Goal: Task Accomplishment & Management: Complete application form

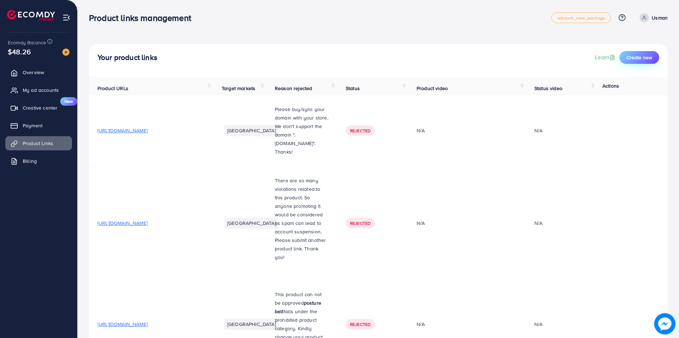
click at [634, 55] on span "Create new" at bounding box center [639, 57] width 26 height 7
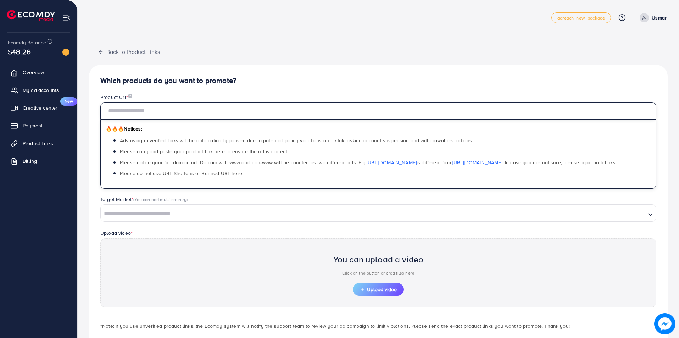
click at [132, 112] on input "text" at bounding box center [378, 110] width 556 height 17
paste input "**********"
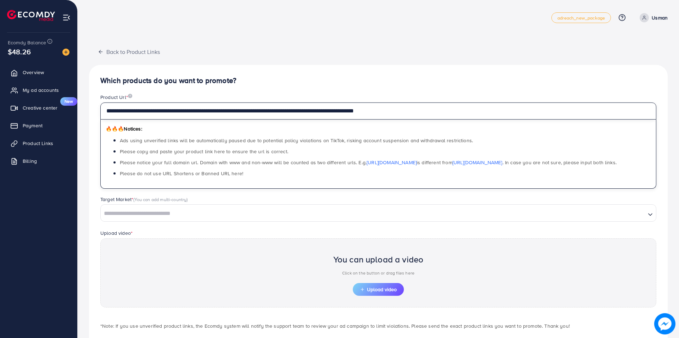
type input "**********"
click at [137, 222] on div "Target Market * (You can add multi-country) Loading..." at bounding box center [378, 212] width 567 height 33
click at [138, 216] on input "Search for option" at bounding box center [372, 213] width 543 height 11
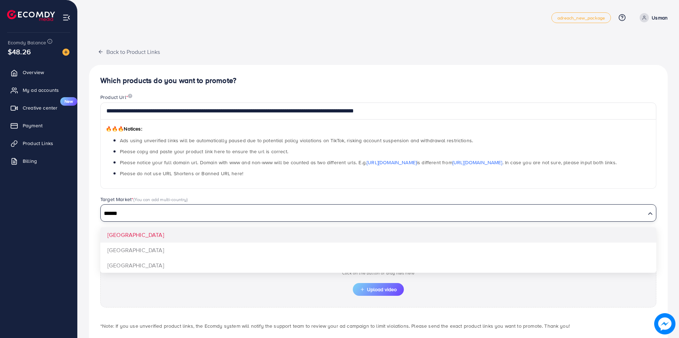
type input "******"
click at [126, 232] on div "**********" at bounding box center [378, 213] width 578 height 297
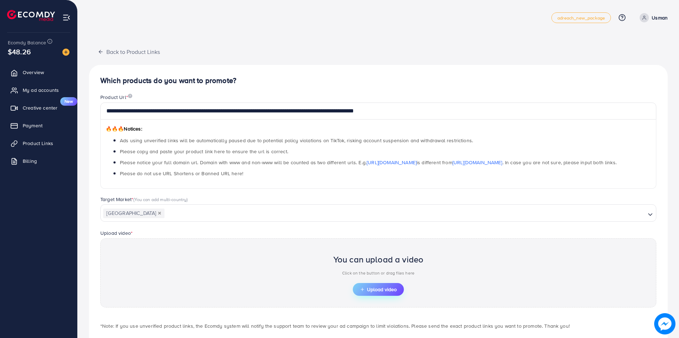
click at [380, 283] on button "Upload video" at bounding box center [378, 289] width 51 height 13
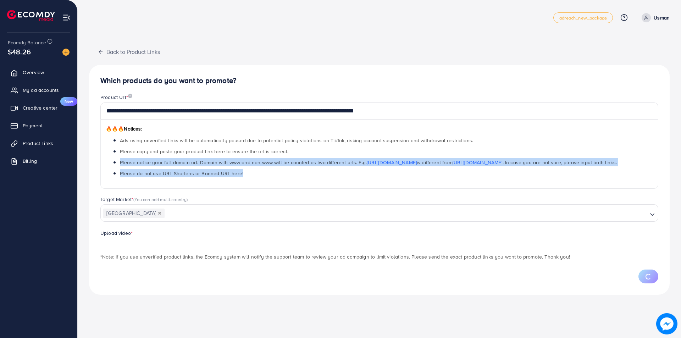
drag, startPoint x: 680, startPoint y: 186, endPoint x: 680, endPoint y: 192, distance: 6.0
click at [678, 192] on div "**********" at bounding box center [379, 153] width 603 height 306
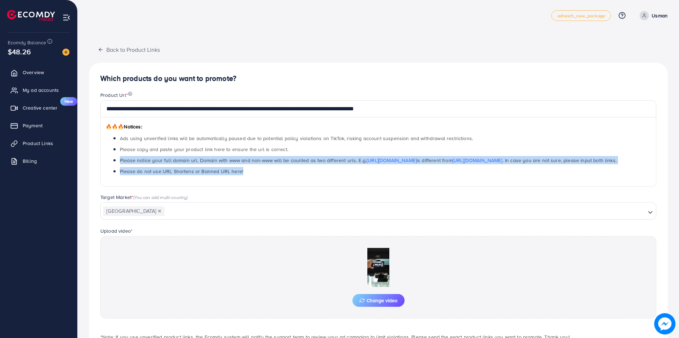
scroll to position [49, 0]
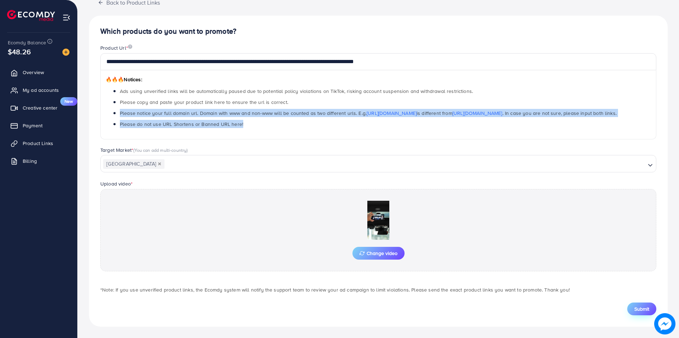
click at [631, 306] on button "Submit" at bounding box center [641, 308] width 29 height 13
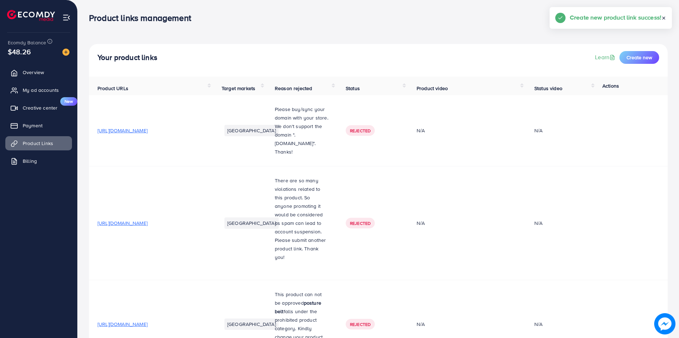
drag, startPoint x: 678, startPoint y: 9, endPoint x: 670, endPoint y: 204, distance: 195.8
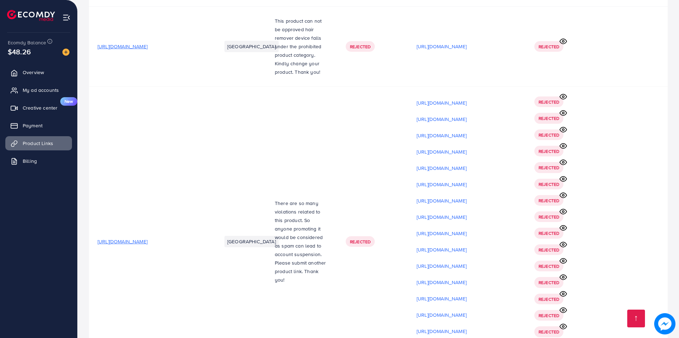
scroll to position [5758, 0]
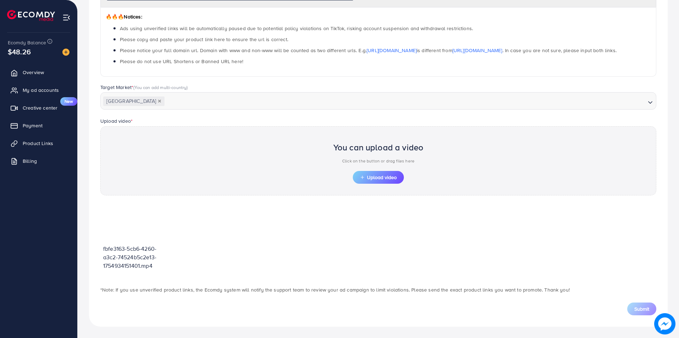
scroll to position [112, 0]
click at [381, 176] on span "Upload video" at bounding box center [378, 177] width 37 height 5
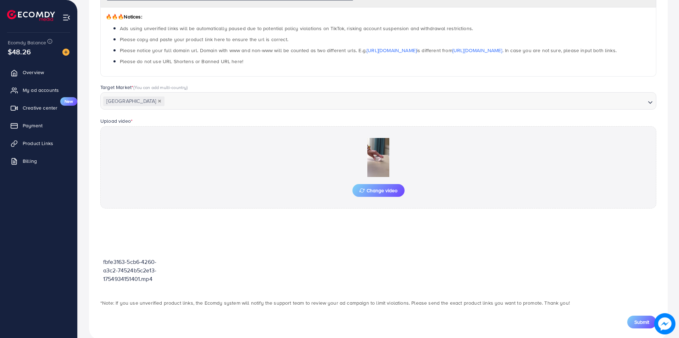
scroll to position [125, 0]
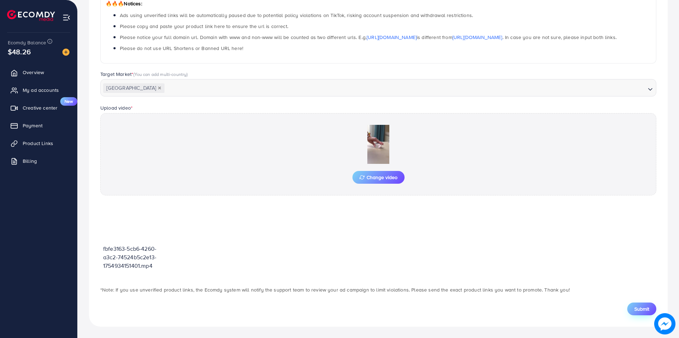
click at [639, 312] on span "Submit" at bounding box center [641, 308] width 15 height 7
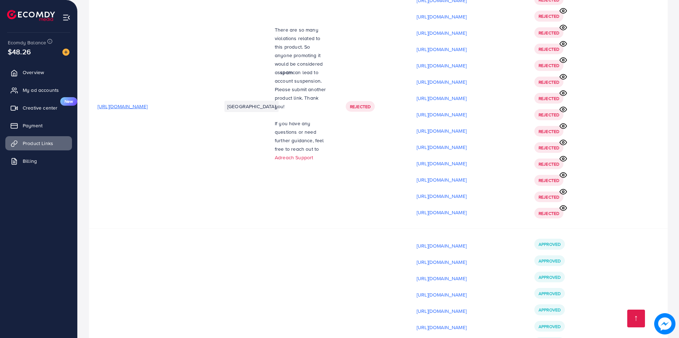
scroll to position [5758, 0]
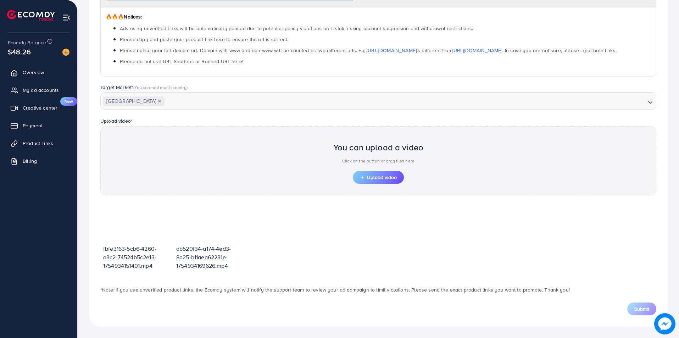
scroll to position [112, 0]
click at [367, 178] on span "Upload video" at bounding box center [378, 177] width 37 height 5
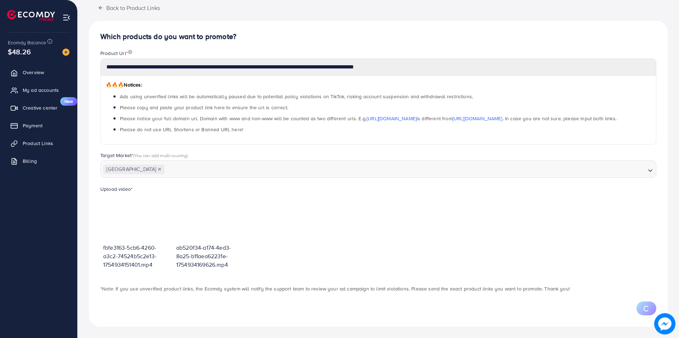
scroll to position [78, 0]
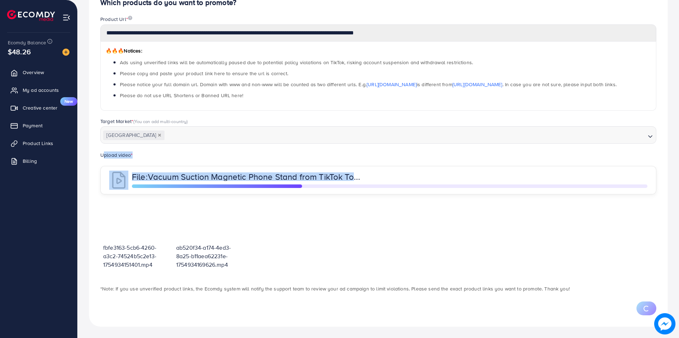
drag, startPoint x: 676, startPoint y: 144, endPoint x: 680, endPoint y: 195, distance: 51.2
click at [678, 195] on html "**********" at bounding box center [339, 91] width 679 height 338
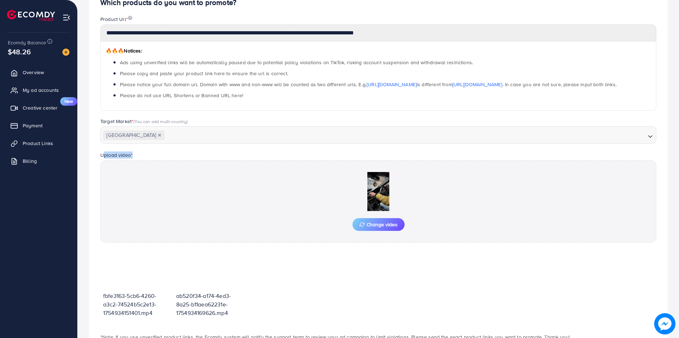
scroll to position [112, 0]
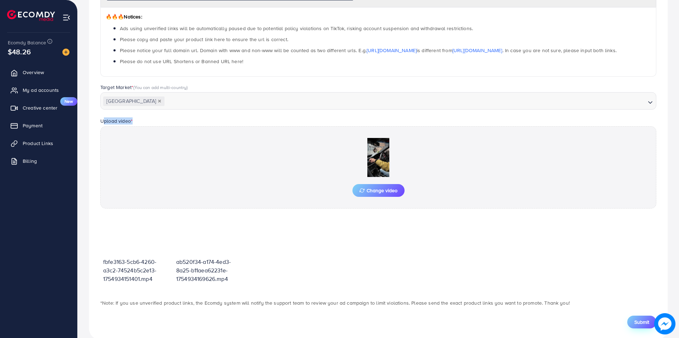
click at [650, 324] on button "Submit" at bounding box center [641, 321] width 29 height 13
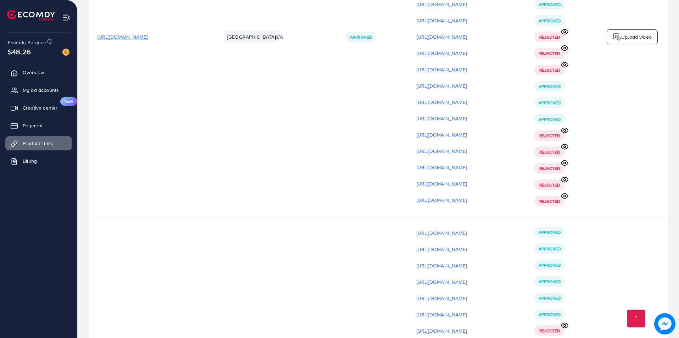
scroll to position [5770, 0]
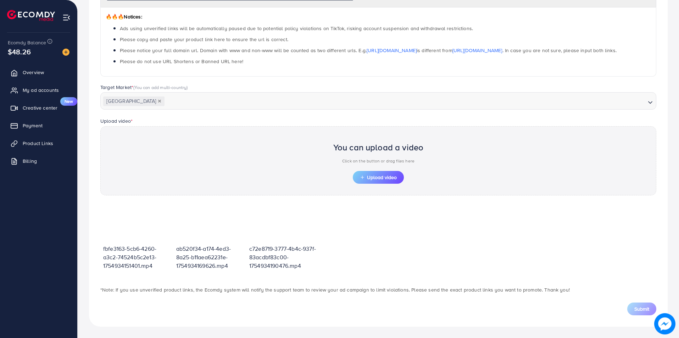
scroll to position [112, 0]
click at [377, 175] on span "Upload video" at bounding box center [378, 177] width 37 height 5
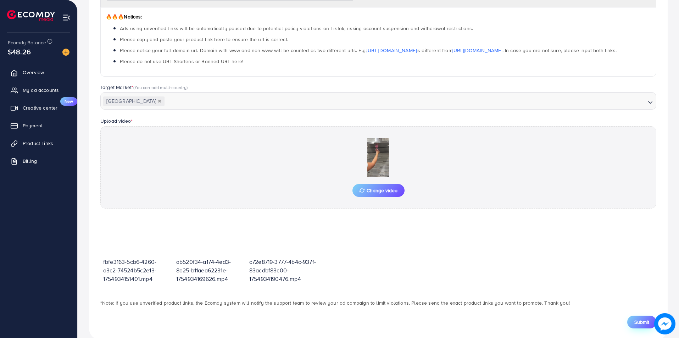
click at [650, 324] on button "Submit" at bounding box center [641, 321] width 29 height 13
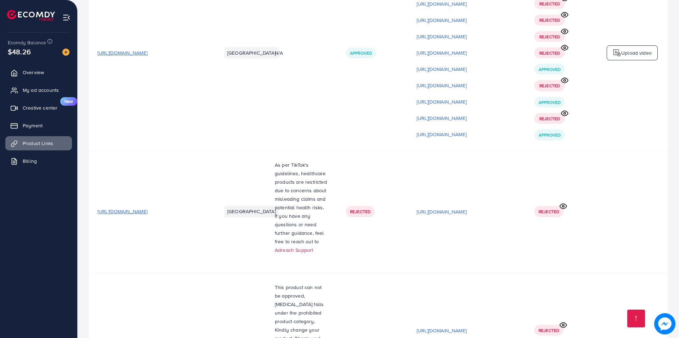
scroll to position [5786, 0]
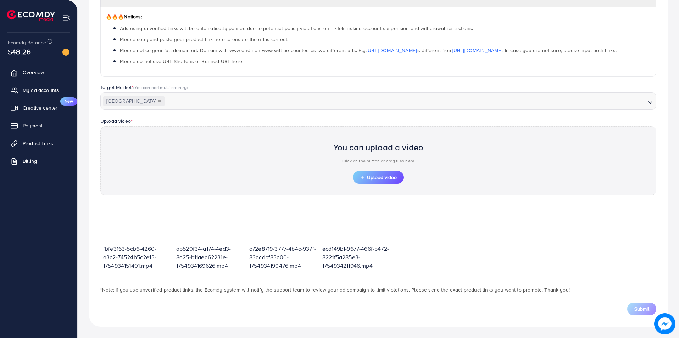
scroll to position [112, 0]
click at [385, 178] on span "Upload video" at bounding box center [378, 177] width 37 height 5
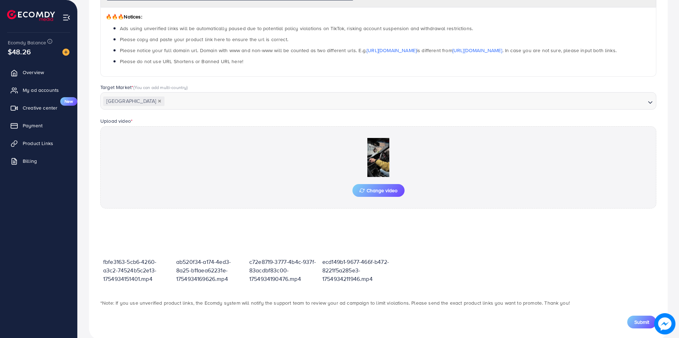
scroll to position [125, 0]
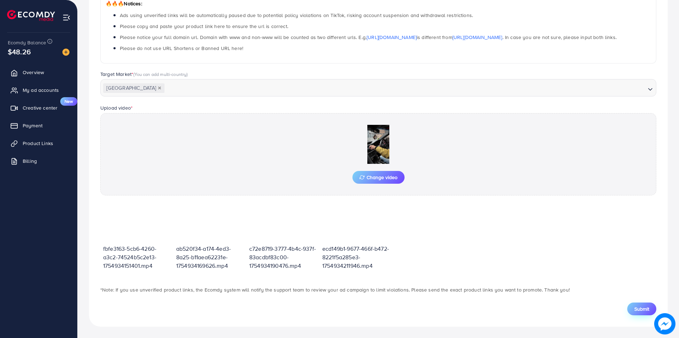
click at [639, 308] on span "Submit" at bounding box center [641, 308] width 15 height 7
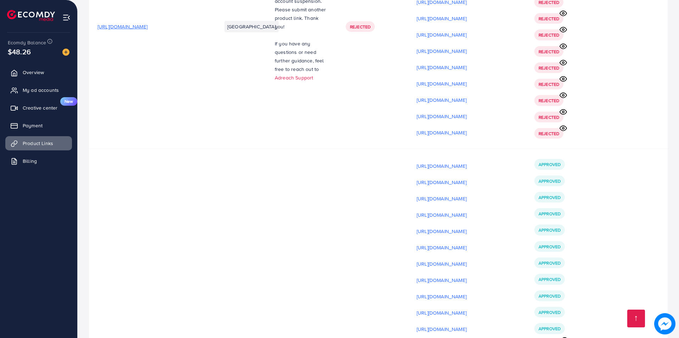
scroll to position [5802, 0]
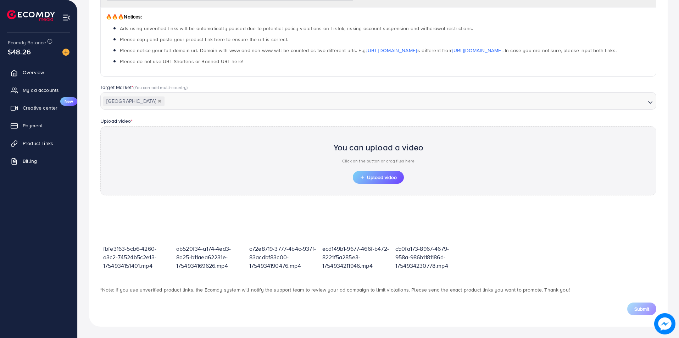
scroll to position [112, 0]
click at [374, 176] on span "Upload video" at bounding box center [378, 177] width 37 height 5
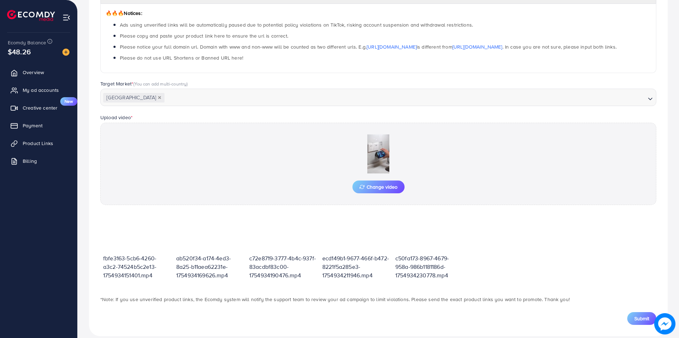
scroll to position [125, 0]
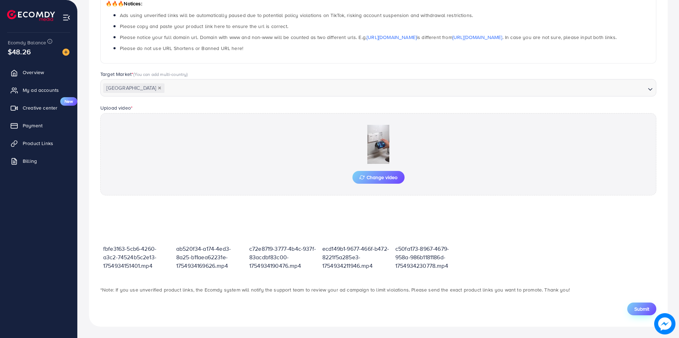
click at [639, 311] on span "Submit" at bounding box center [641, 308] width 15 height 7
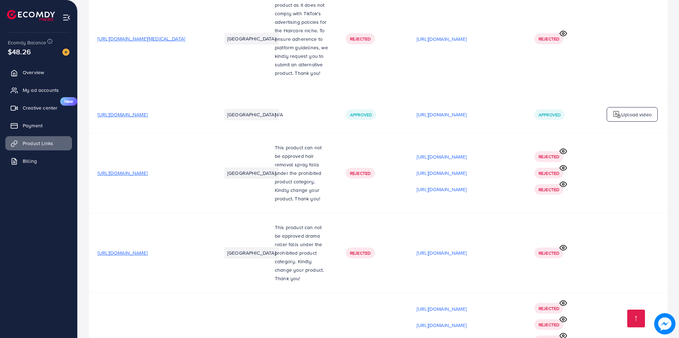
scroll to position [5819, 0]
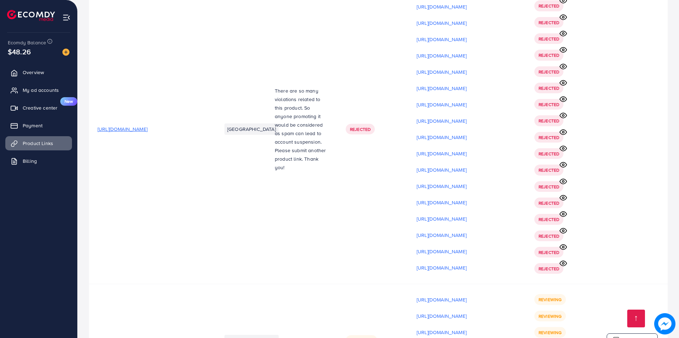
click at [641, 336] on p "Upload video" at bounding box center [636, 340] width 30 height 9
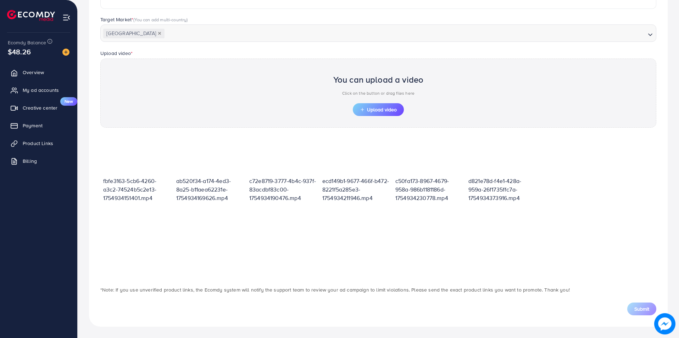
scroll to position [180, 0]
click at [374, 109] on span "Upload video" at bounding box center [378, 109] width 37 height 5
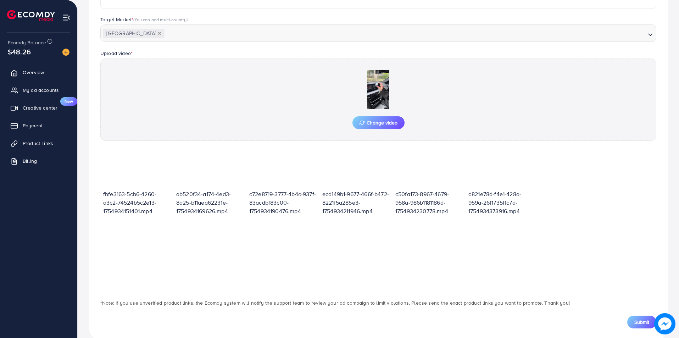
drag, startPoint x: 639, startPoint y: 309, endPoint x: 640, endPoint y: 314, distance: 5.0
click at [639, 309] on div "Submit" at bounding box center [378, 317] width 567 height 21
click at [637, 319] on span "Submit" at bounding box center [641, 321] width 15 height 7
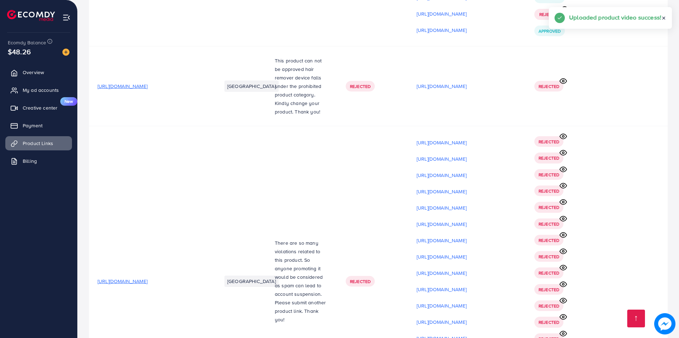
scroll to position [5835, 0]
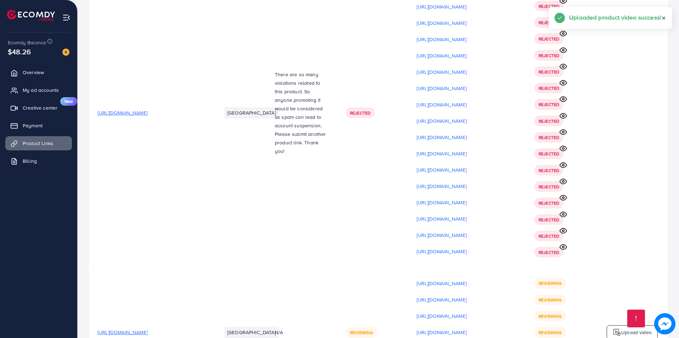
click at [632, 328] on p "Upload video" at bounding box center [636, 332] width 30 height 9
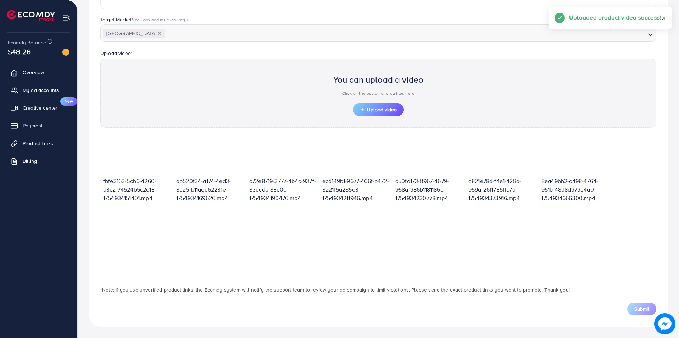
scroll to position [180, 0]
click at [386, 107] on span "Upload video" at bounding box center [378, 109] width 37 height 5
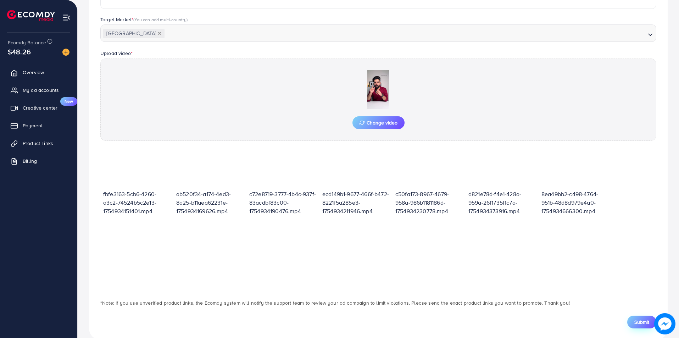
click at [644, 321] on span "Submit" at bounding box center [641, 321] width 15 height 7
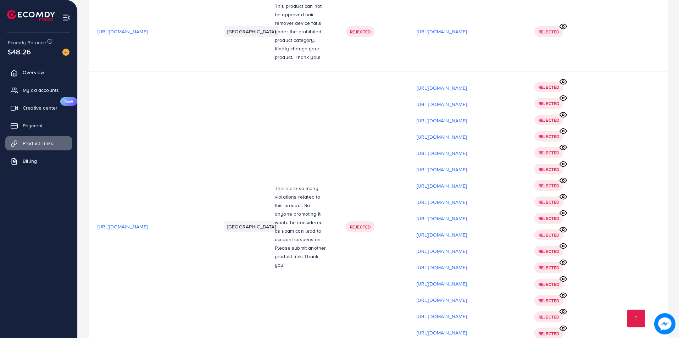
scroll to position [5852, 0]
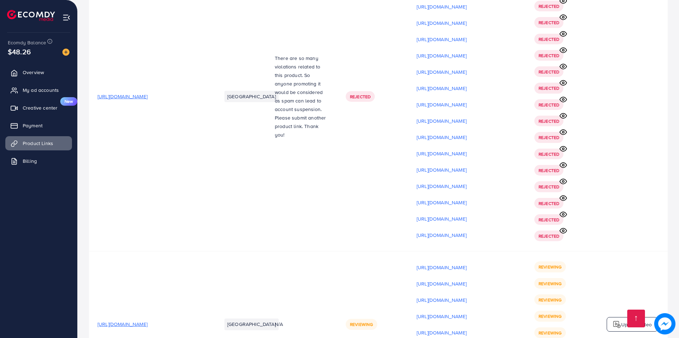
click at [622, 317] on div "Upload video" at bounding box center [631, 324] width 51 height 15
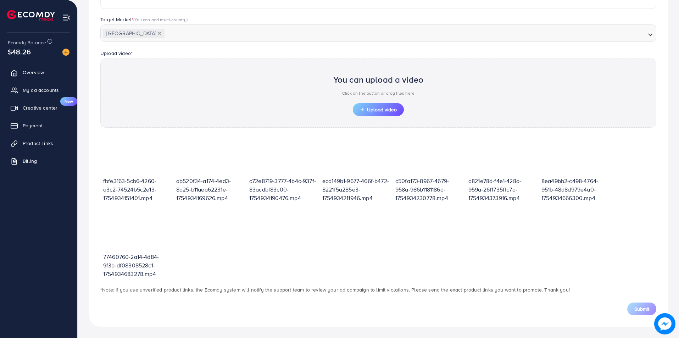
scroll to position [180, 0]
click at [386, 108] on span "Upload video" at bounding box center [378, 109] width 37 height 5
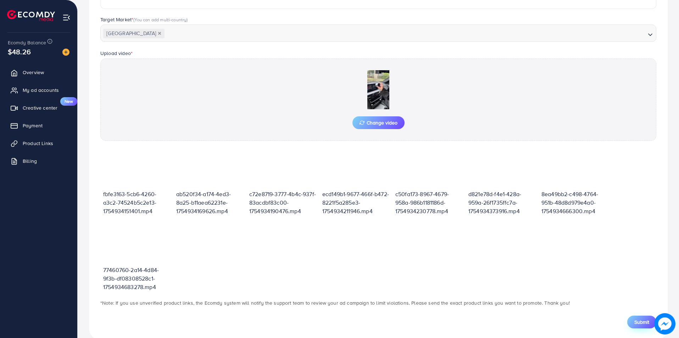
click at [642, 323] on span "Submit" at bounding box center [641, 321] width 15 height 7
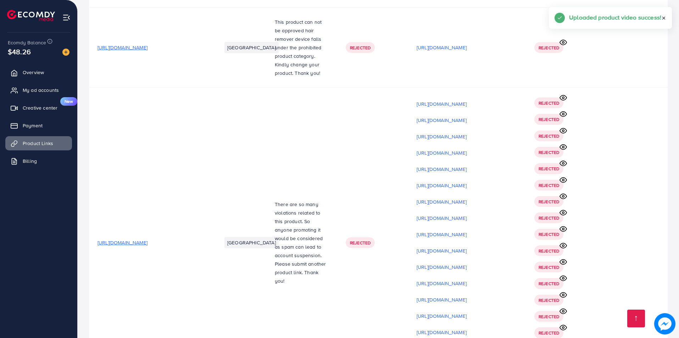
scroll to position [5868, 0]
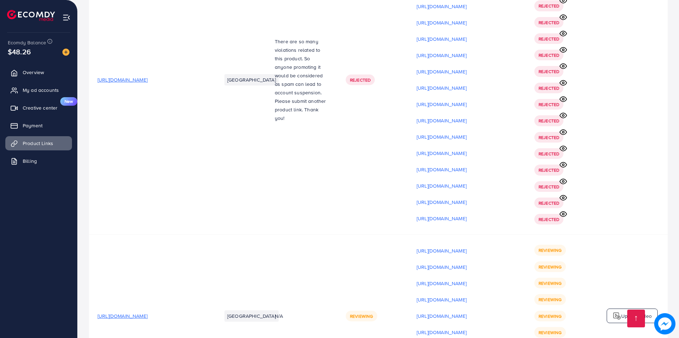
click at [623, 312] on p "Upload video" at bounding box center [636, 316] width 30 height 9
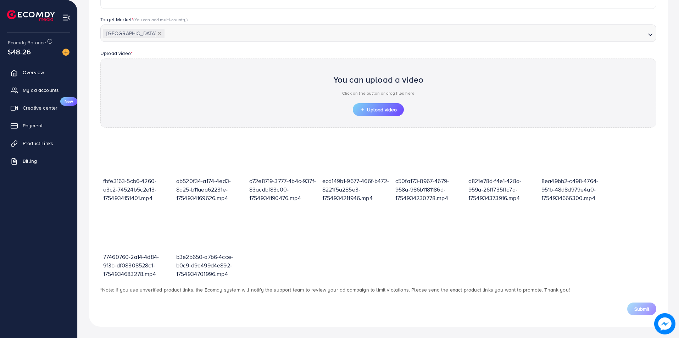
scroll to position [180, 0]
click at [386, 110] on span "Upload video" at bounding box center [378, 109] width 37 height 5
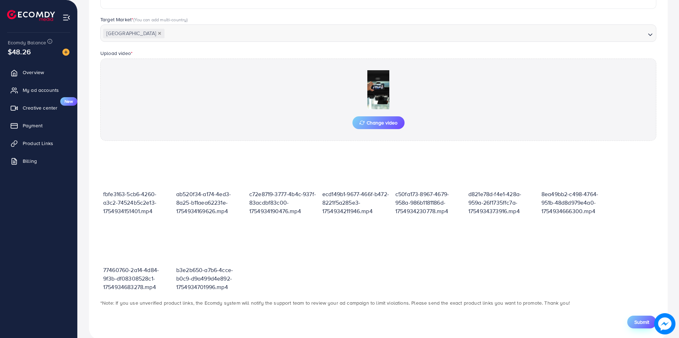
click at [639, 318] on button "Submit" at bounding box center [641, 321] width 29 height 13
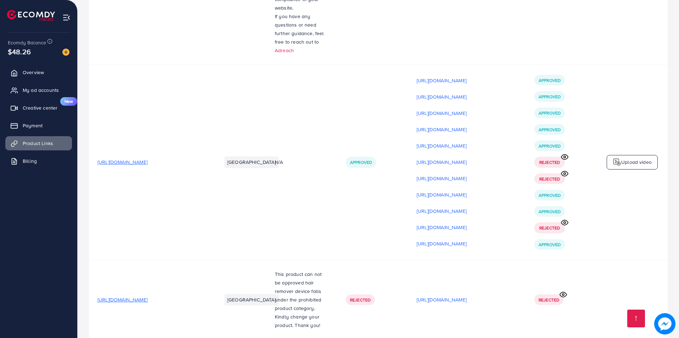
scroll to position [5885, 0]
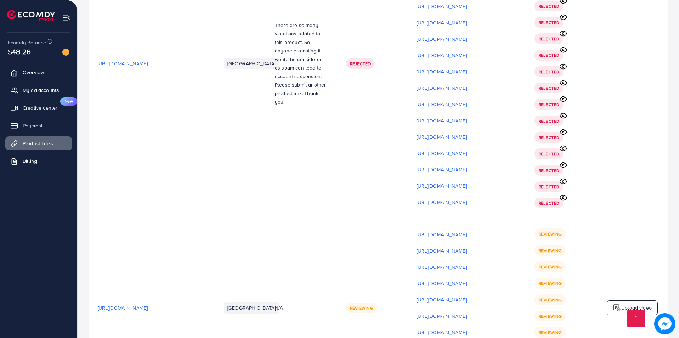
click at [629, 303] on p "Upload video" at bounding box center [636, 307] width 30 height 9
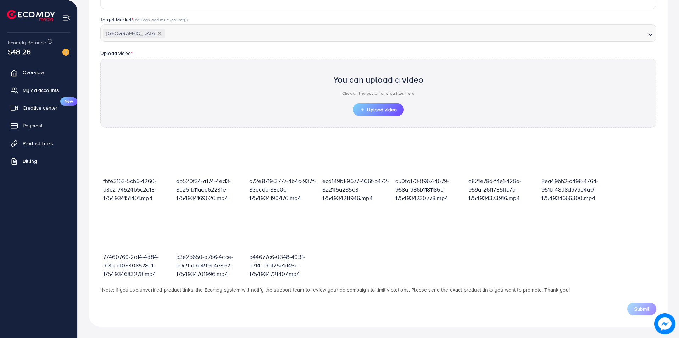
scroll to position [180, 0]
click at [387, 102] on div "You can upload a video Click on the button or drag files here" at bounding box center [378, 86] width 90 height 33
click at [371, 112] on span "Upload video" at bounding box center [378, 109] width 37 height 5
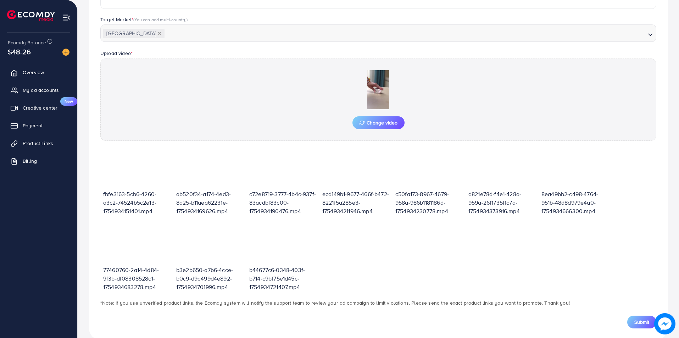
scroll to position [193, 0]
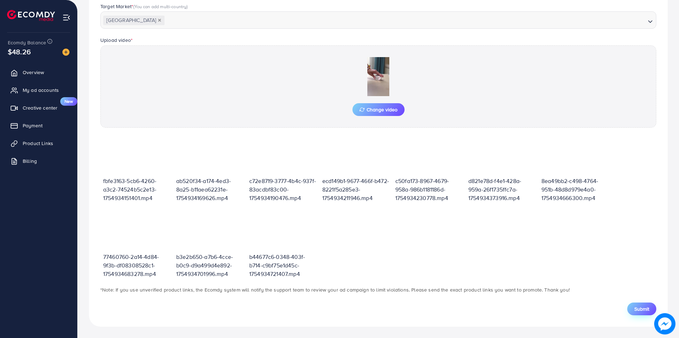
click at [637, 310] on span "Submit" at bounding box center [641, 308] width 15 height 7
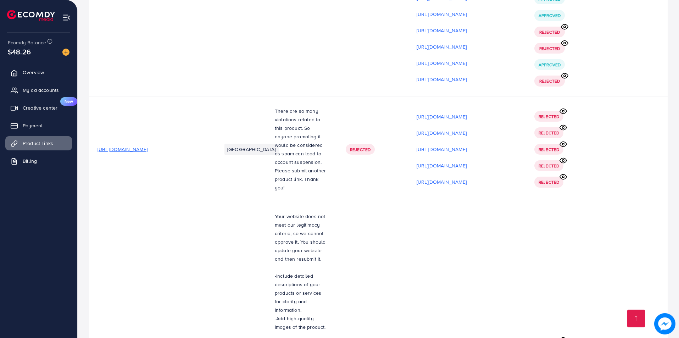
scroll to position [5901, 0]
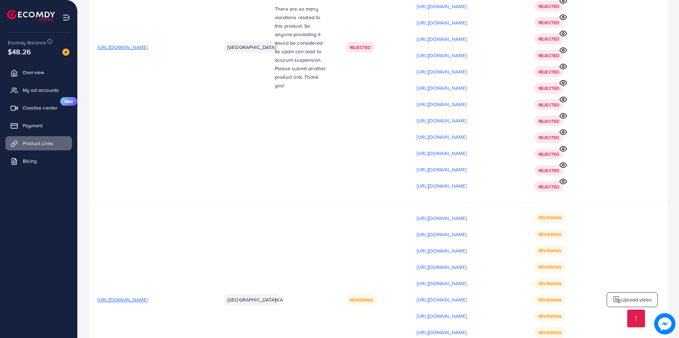
click at [628, 295] on p "Upload video" at bounding box center [636, 299] width 30 height 9
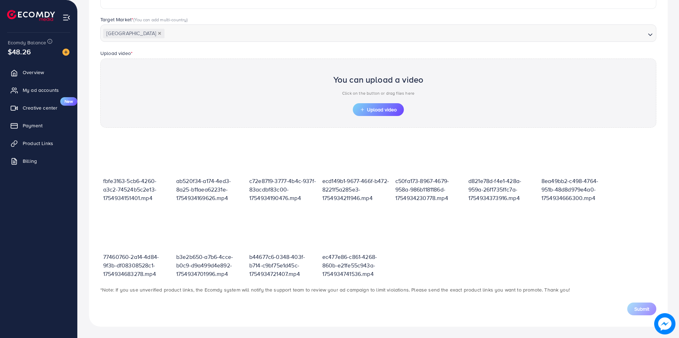
scroll to position [180, 0]
click at [380, 107] on span "Upload video" at bounding box center [378, 109] width 37 height 5
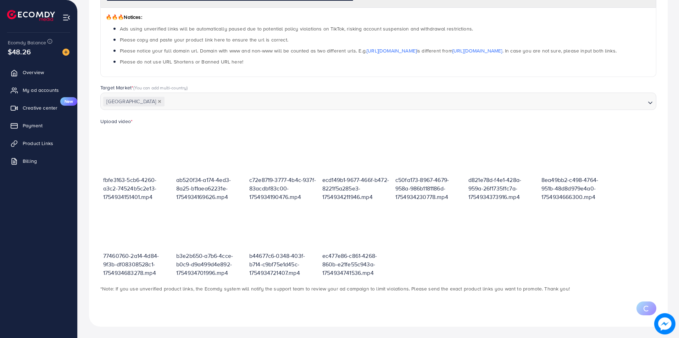
scroll to position [146, 0]
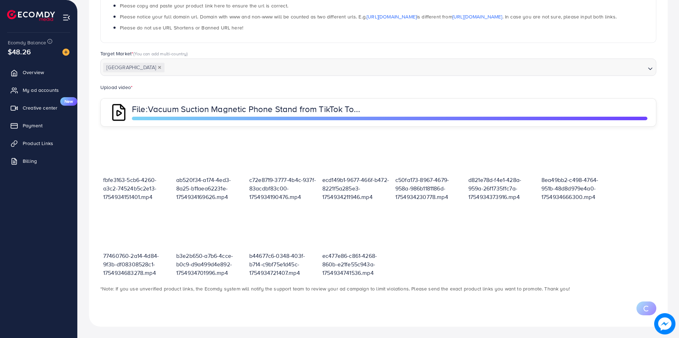
click at [637, 312] on div at bounding box center [378, 308] width 556 height 14
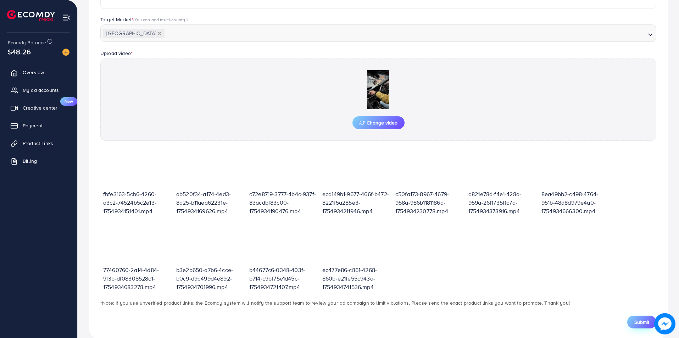
click at [648, 320] on span "Submit" at bounding box center [641, 321] width 15 height 7
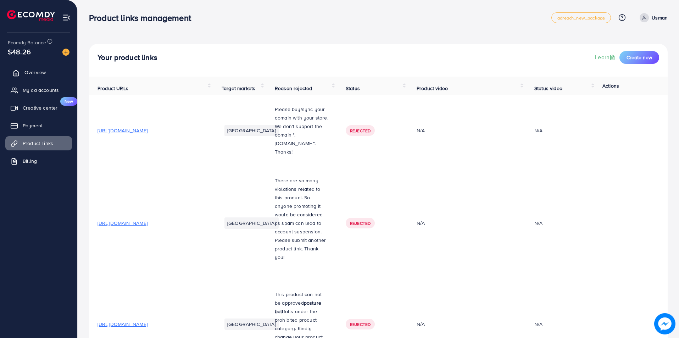
click at [50, 75] on link "Overview" at bounding box center [38, 72] width 67 height 14
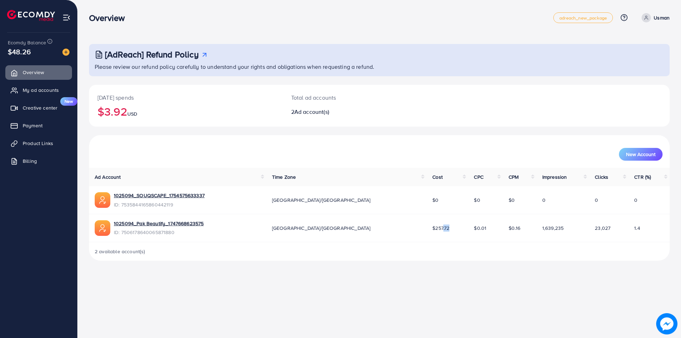
drag, startPoint x: 388, startPoint y: 230, endPoint x: 393, endPoint y: 228, distance: 5.8
click at [432, 228] on span "$257.72" at bounding box center [440, 227] width 17 height 7
click at [426, 231] on td "$257.72" at bounding box center [446, 228] width 41 height 28
drag, startPoint x: 378, startPoint y: 226, endPoint x: 398, endPoint y: 225, distance: 19.5
click at [426, 225] on td "$257.72" at bounding box center [446, 228] width 41 height 28
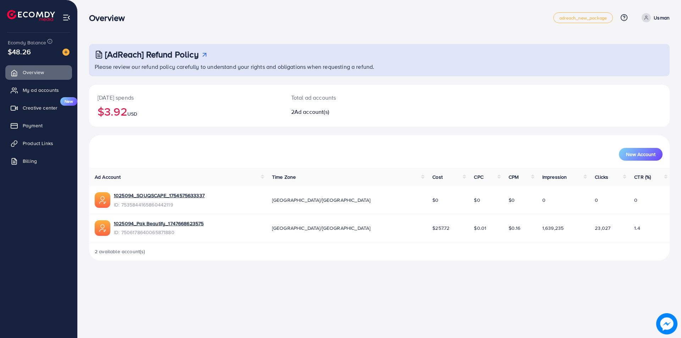
click at [426, 239] on td "$257.72" at bounding box center [446, 228] width 41 height 28
drag, startPoint x: 376, startPoint y: 230, endPoint x: 401, endPoint y: 230, distance: 24.5
click at [426, 230] on td "$257.72" at bounding box center [446, 228] width 41 height 28
click at [397, 242] on div "2 available account(s)" at bounding box center [379, 251] width 580 height 18
drag, startPoint x: 102, startPoint y: 44, endPoint x: 213, endPoint y: 47, distance: 110.6
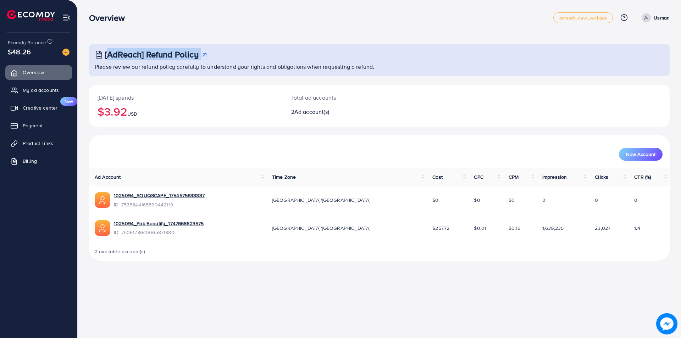
click at [213, 47] on div "[AdReach] Refund Policy Please review our refund policy carefully to understand…" at bounding box center [379, 136] width 603 height 272
click at [220, 46] on div "[AdReach] Refund Policy Please review our refund policy carefully to understand…" at bounding box center [379, 60] width 580 height 32
drag, startPoint x: 287, startPoint y: 62, endPoint x: 379, endPoint y: 74, distance: 92.6
click at [379, 74] on div "[AdReach] Refund Policy Please review our refund policy carefully to understand…" at bounding box center [379, 60] width 580 height 32
drag, startPoint x: 52, startPoint y: 86, endPoint x: 16, endPoint y: 107, distance: 42.4
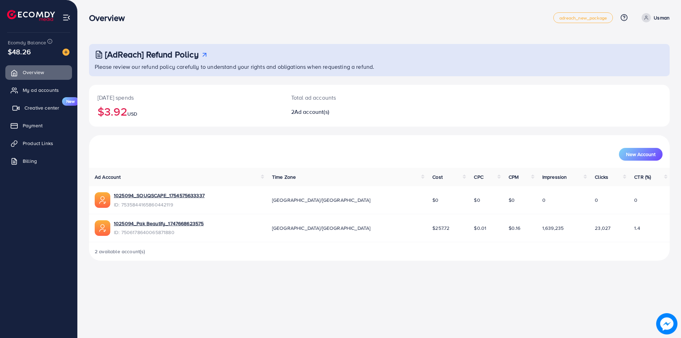
click at [52, 85] on link "My ad accounts" at bounding box center [38, 90] width 67 height 14
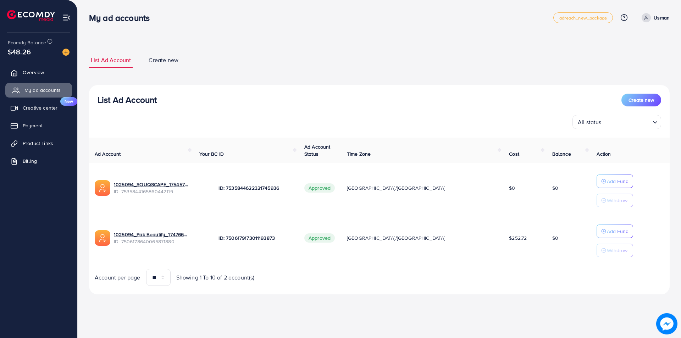
click at [11, 95] on link "My ad accounts" at bounding box center [38, 90] width 67 height 14
